Goal: Information Seeking & Learning: Stay updated

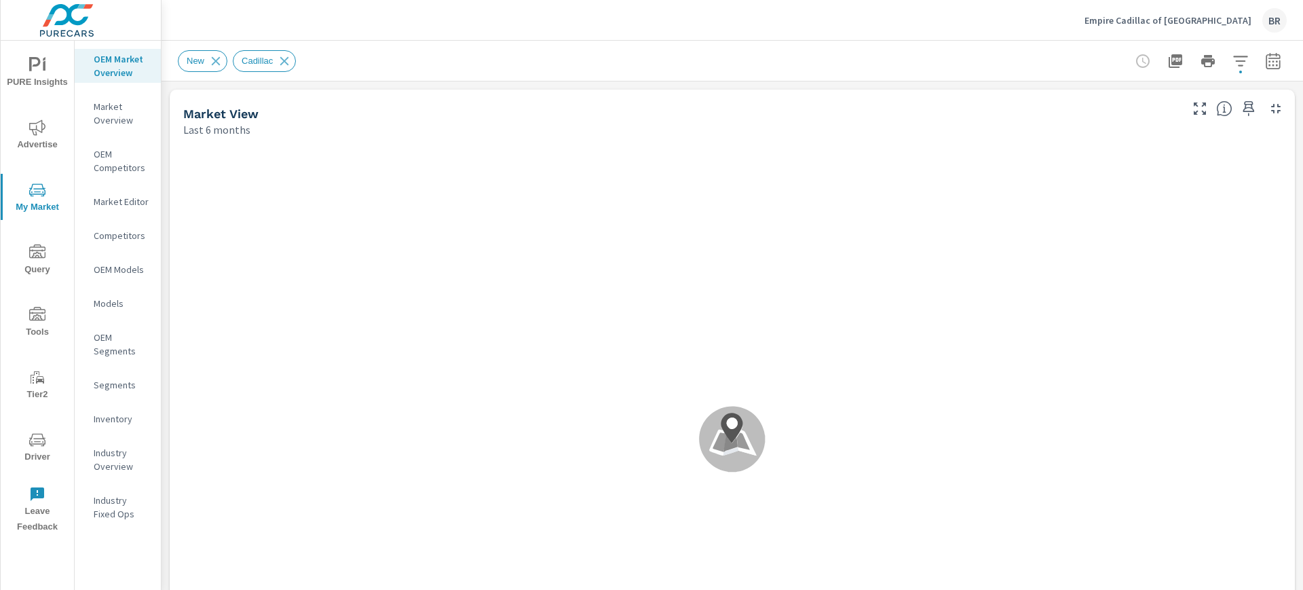
scroll to position [1, 0]
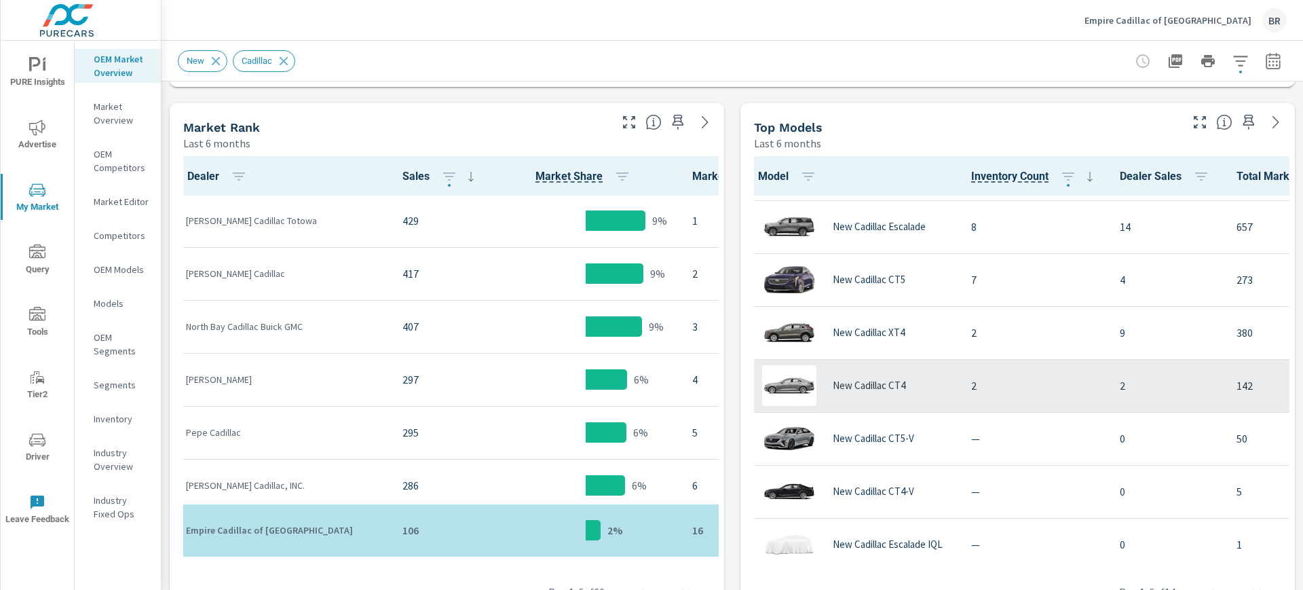
scroll to position [393, 0]
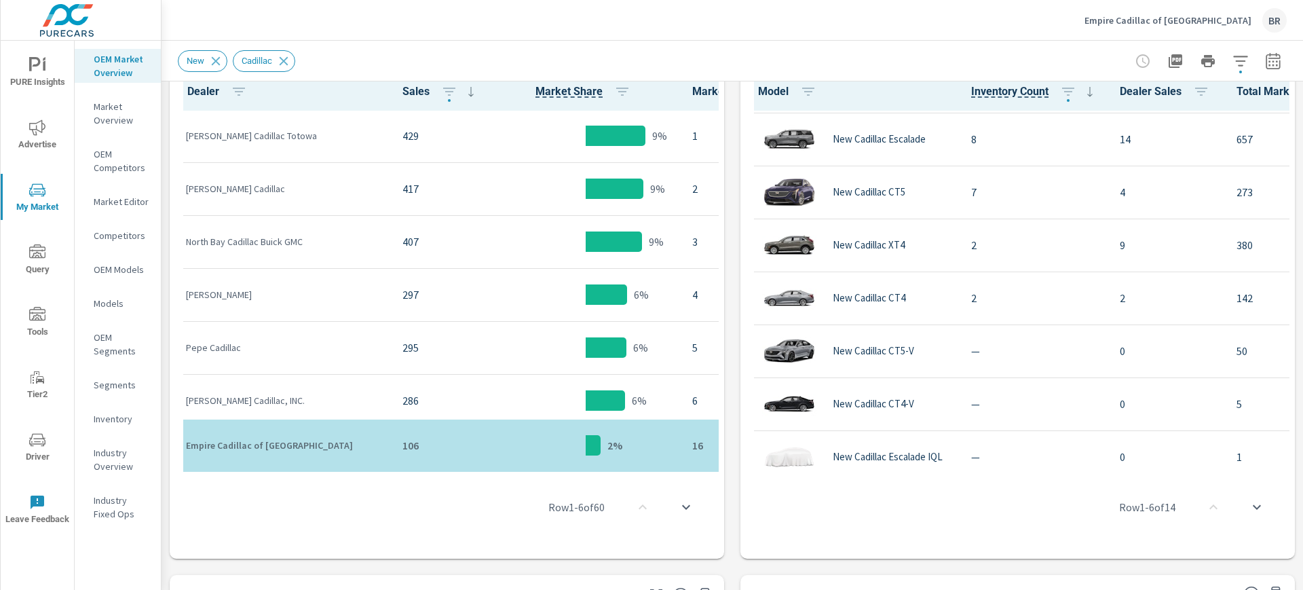
scroll to position [393, 0]
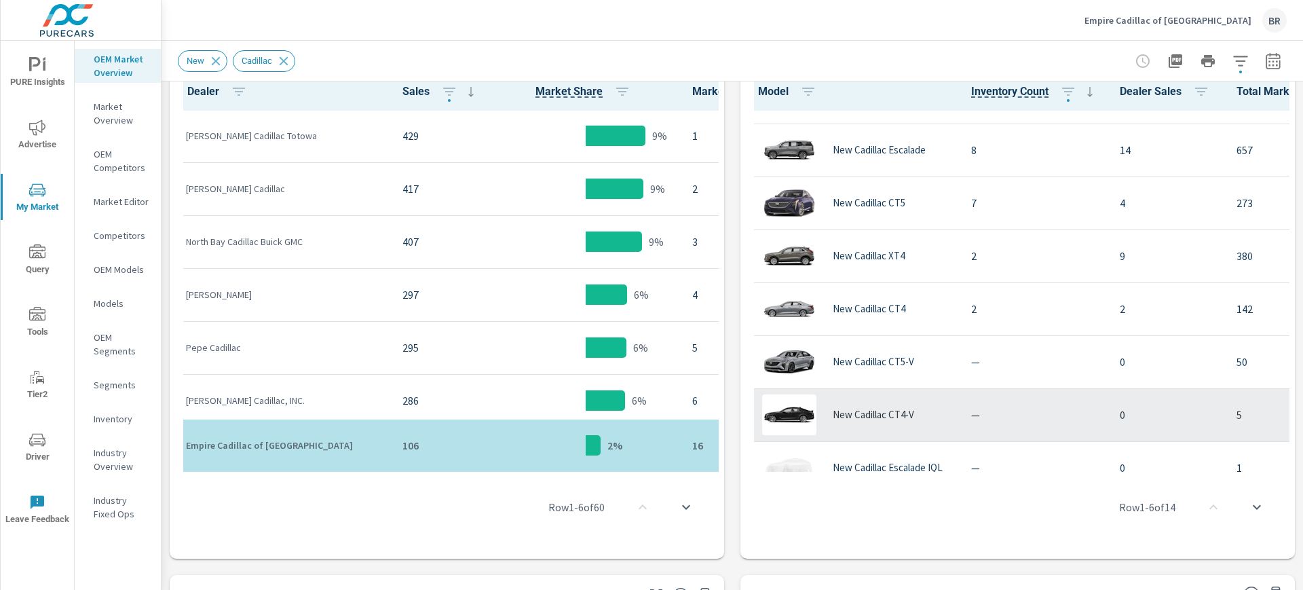
scroll to position [393, 0]
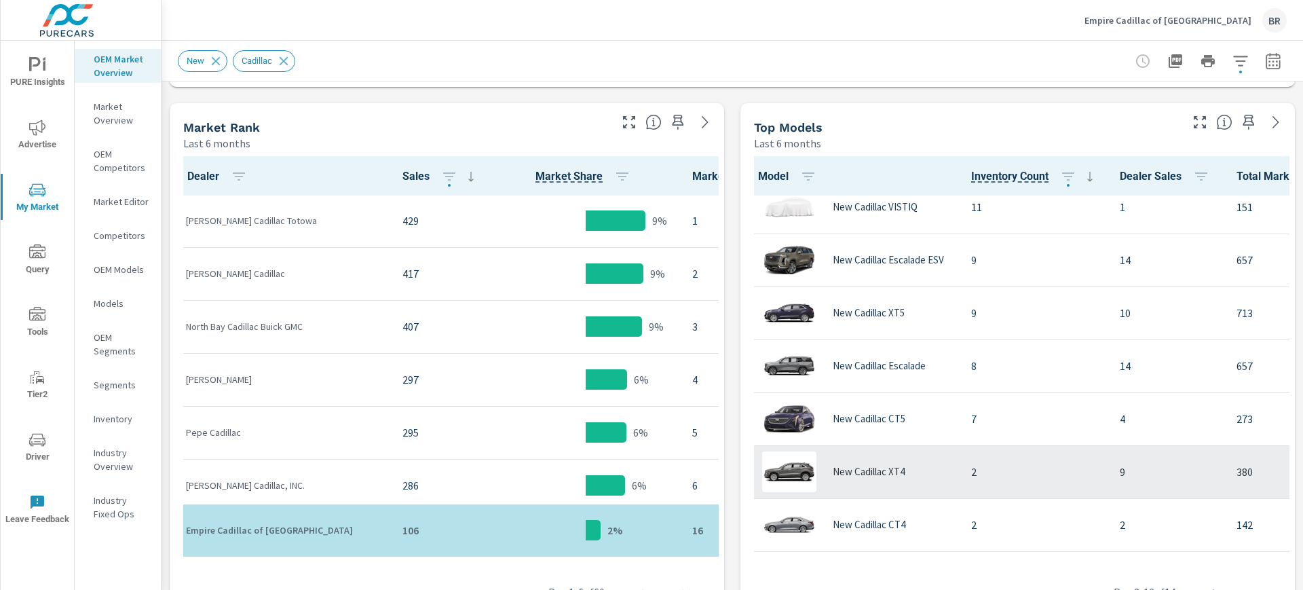
scroll to position [138, 0]
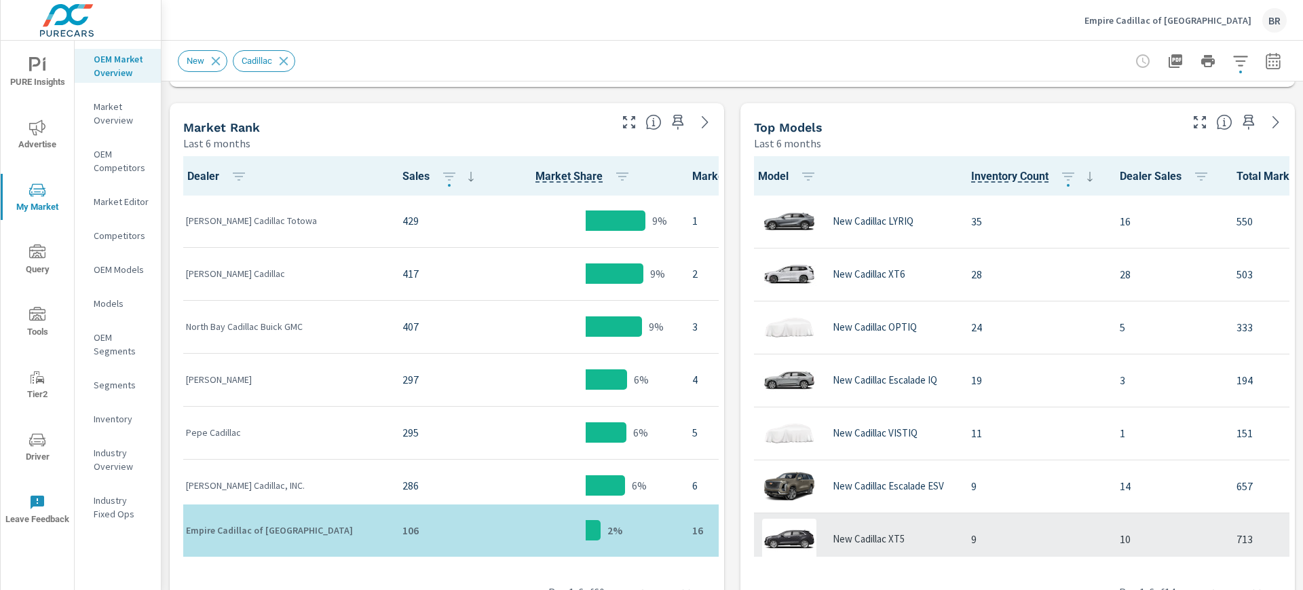
drag, startPoint x: 1016, startPoint y: 550, endPoint x: 1004, endPoint y: 523, distance: 29.5
click at [1001, 530] on div "Model Inventory Count Dealer Sales Total Market Sales Market Share Market Rank …" at bounding box center [1017, 397] width 543 height 482
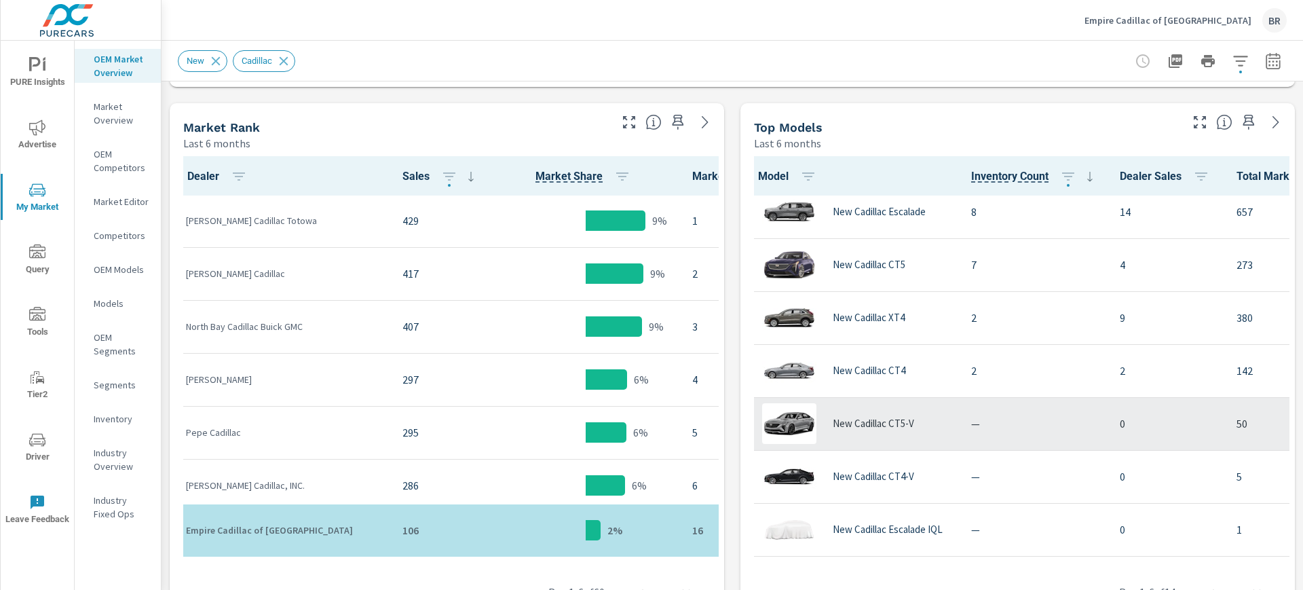
scroll to position [393, 0]
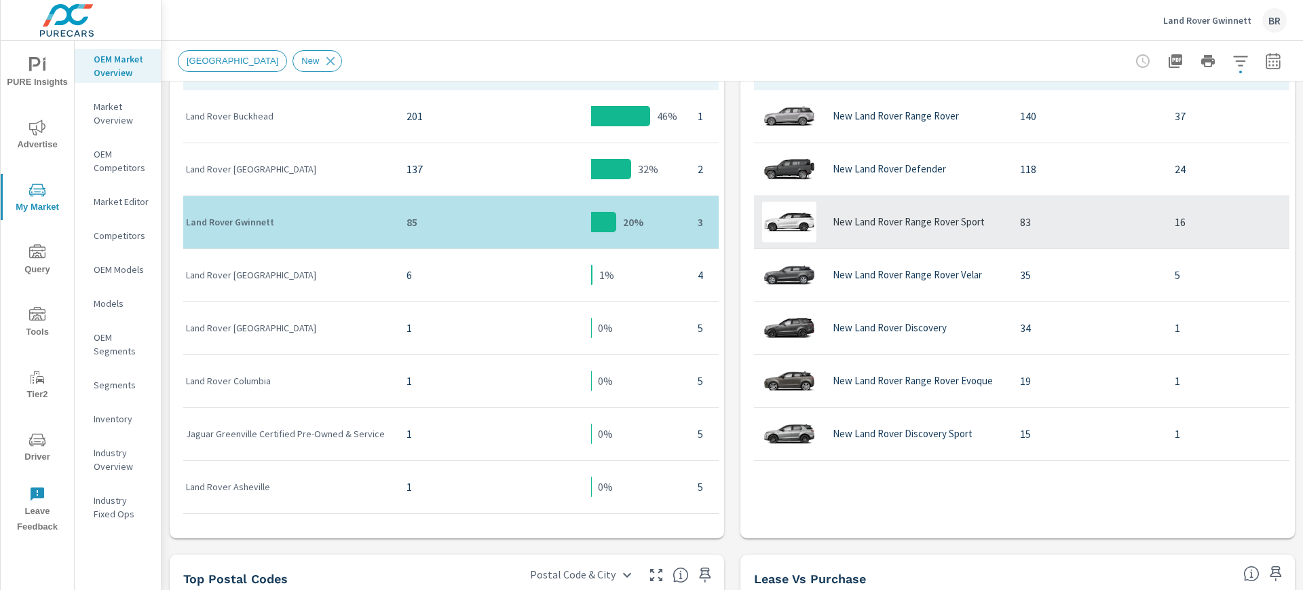
scroll to position [923, 0]
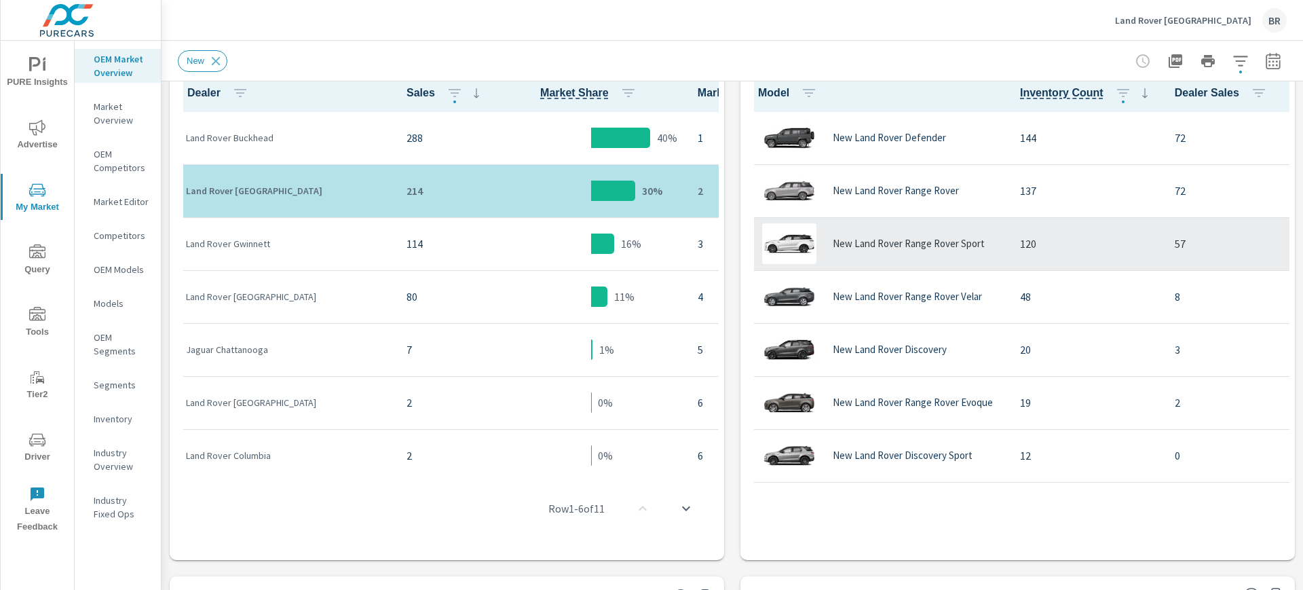
scroll to position [1, 0]
